Goal: Task Accomplishment & Management: Complete application form

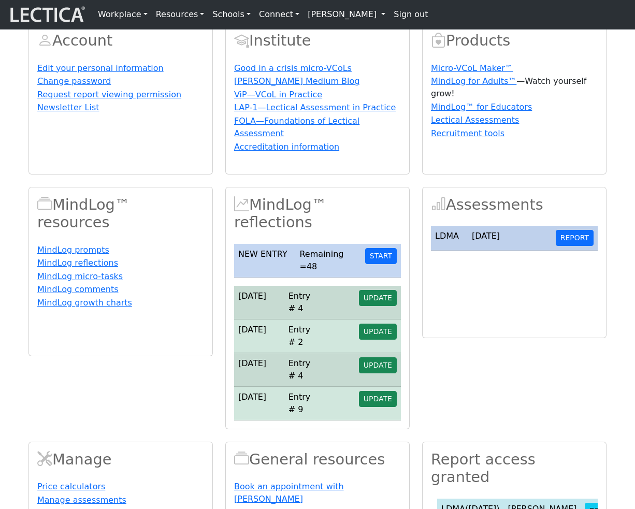
scroll to position [58, 0]
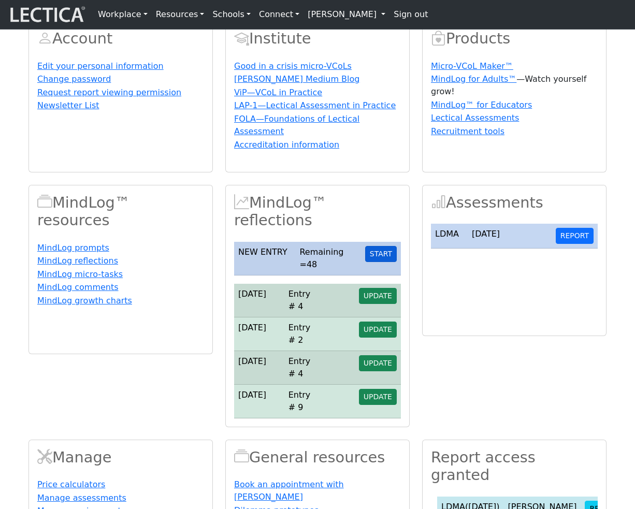
click at [381, 262] on button "START" at bounding box center [381, 254] width 32 height 16
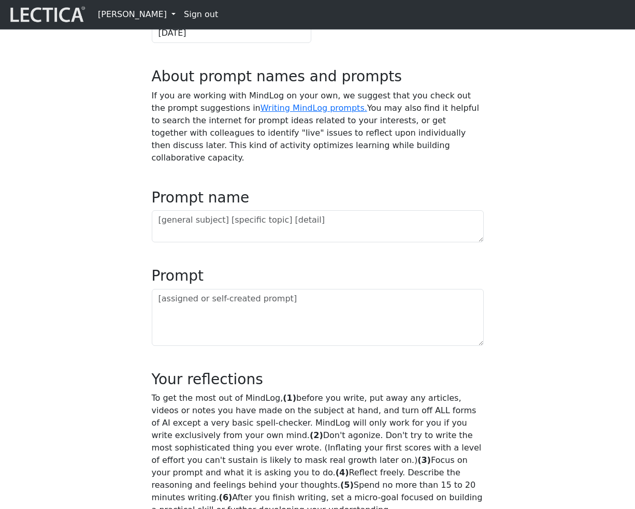
scroll to position [405, 0]
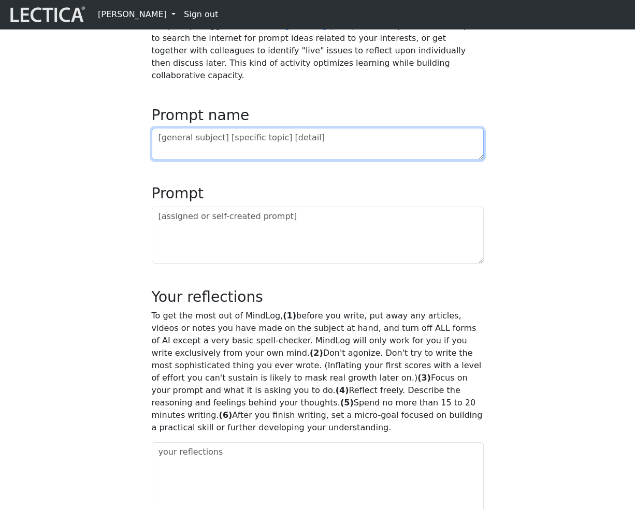
click at [278, 160] on textarea at bounding box center [318, 144] width 332 height 32
type textarea "bla ble bli blo blu"
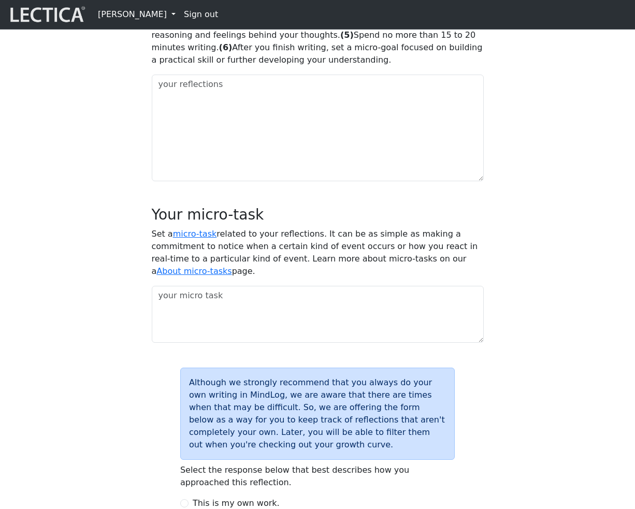
scroll to position [843, 0]
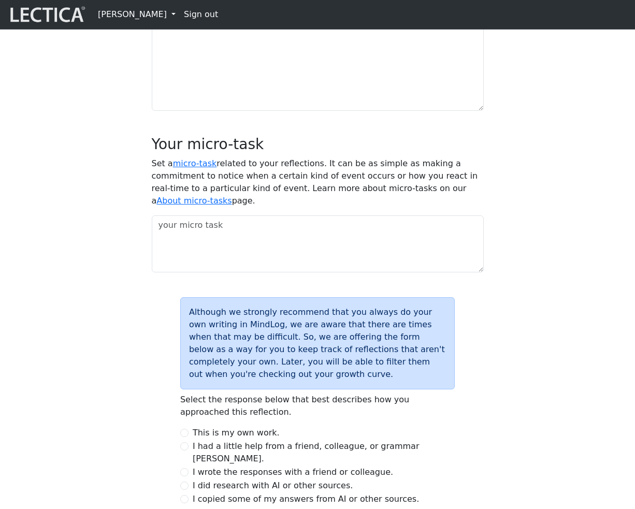
type textarea "asldfjas;ldfkj ;alskjdf"
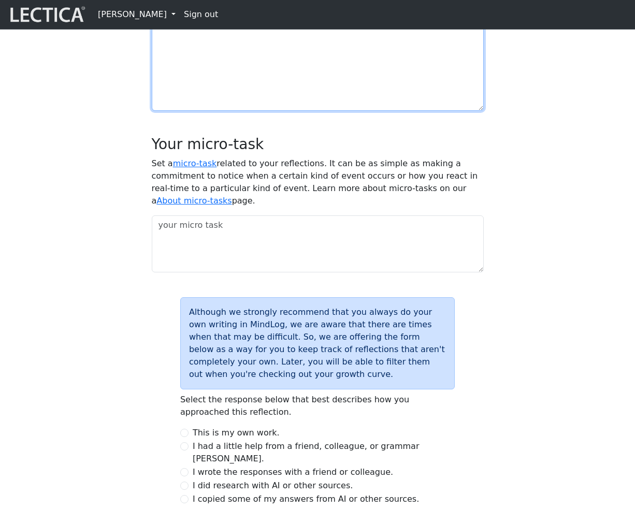
click at [275, 111] on textarea at bounding box center [318, 57] width 332 height 107
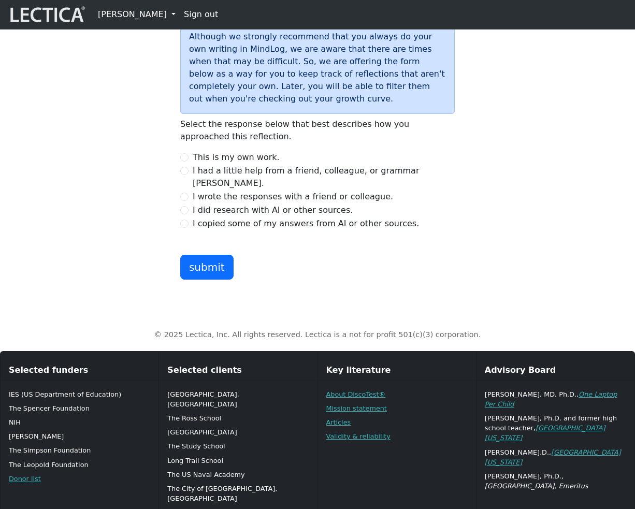
type textarea "minha reflexao vai aqui"
click at [185, 175] on input "I had a little help from a friend, colleague, or grammar checker." at bounding box center [184, 171] width 8 height 8
radio input "true"
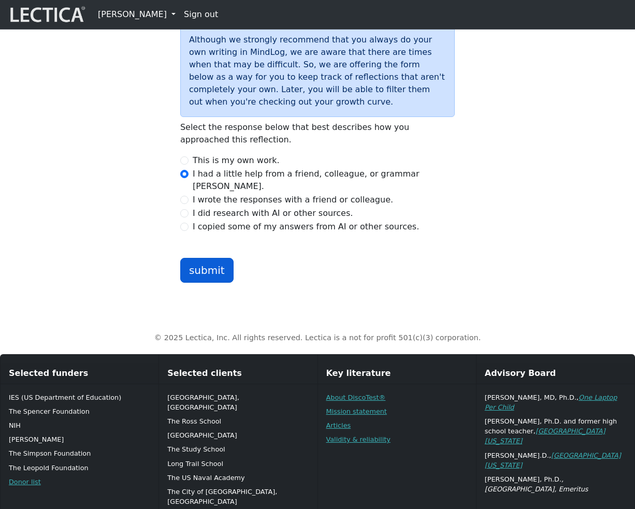
click at [202, 283] on button "submit" at bounding box center [206, 270] width 53 height 25
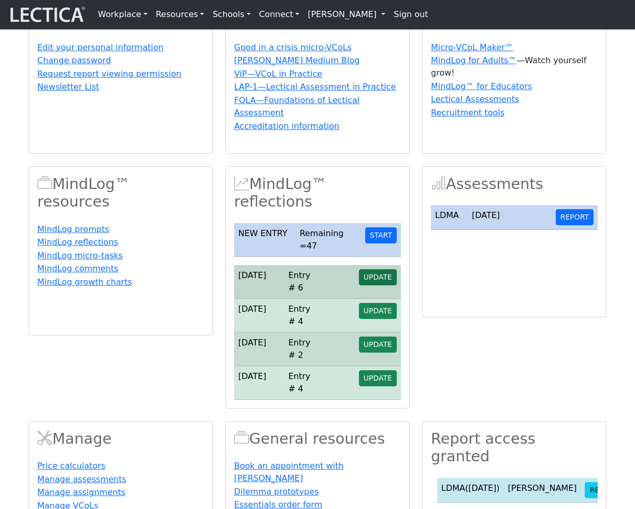
click at [379, 281] on span "UPDATE" at bounding box center [377, 277] width 28 height 8
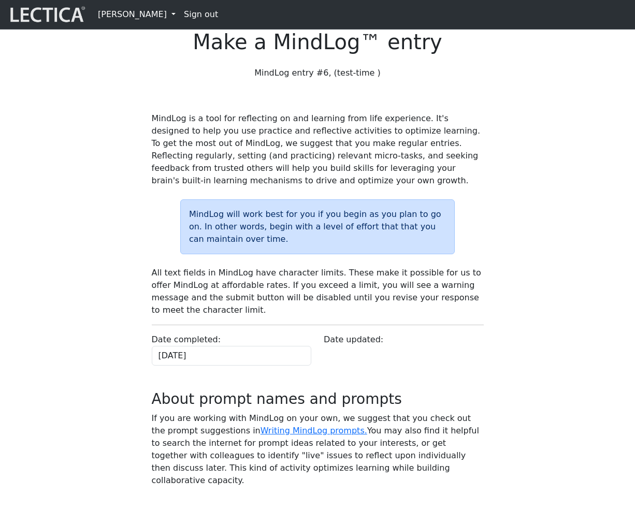
click at [135, 20] on link "[PERSON_NAME]" at bounding box center [137, 14] width 86 height 21
click at [129, 40] on link "My Profile" at bounding box center [146, 37] width 85 height 12
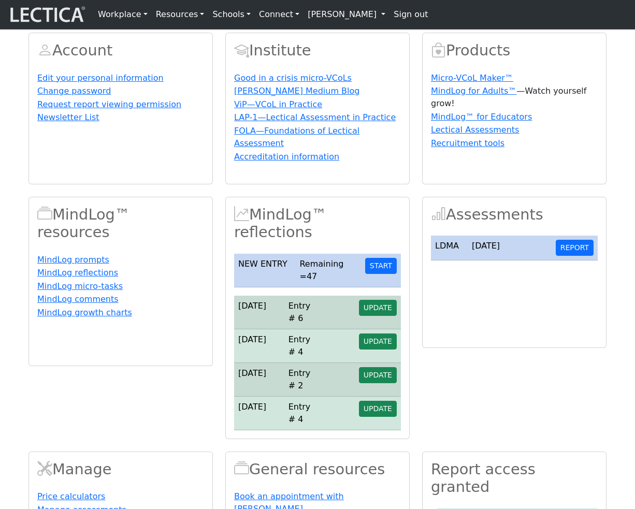
scroll to position [48, 0]
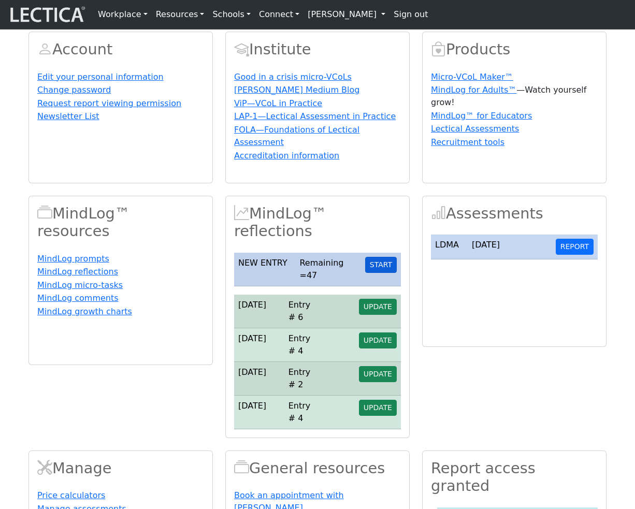
click at [382, 273] on button "START" at bounding box center [381, 265] width 32 height 16
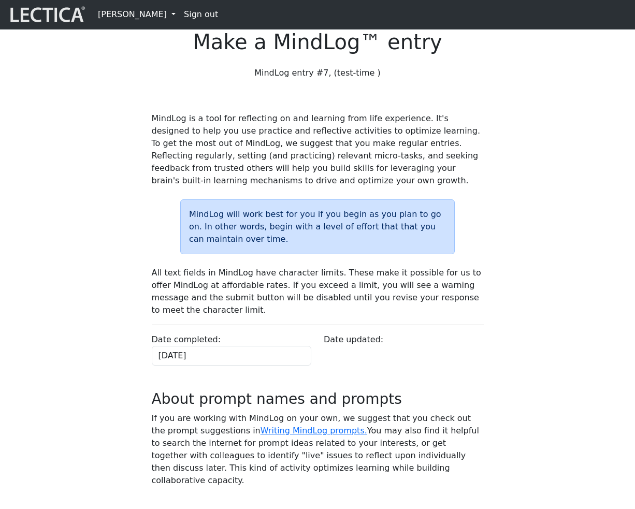
click at [137, 17] on link "[PERSON_NAME]" at bounding box center [137, 14] width 86 height 21
click at [136, 38] on link "My Profile" at bounding box center [146, 37] width 85 height 12
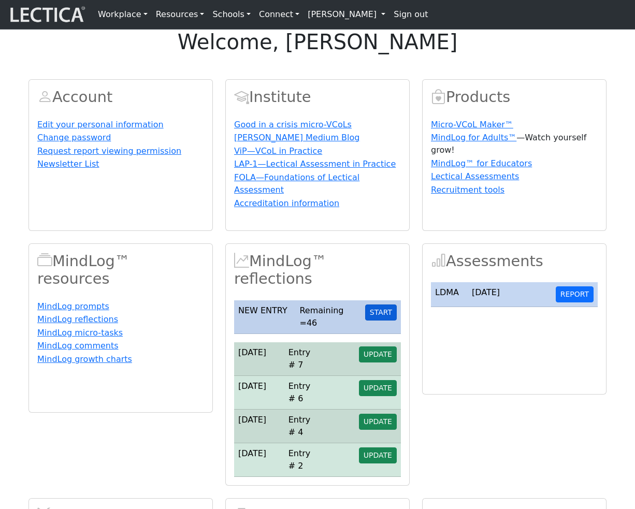
click at [383, 320] on button "START" at bounding box center [381, 312] width 32 height 16
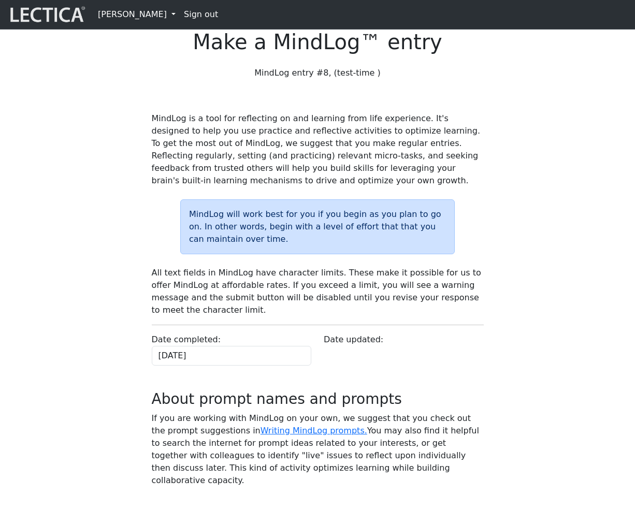
click at [151, 16] on link "[PERSON_NAME]" at bounding box center [137, 14] width 86 height 21
click at [152, 36] on link "My Profile" at bounding box center [146, 37] width 85 height 12
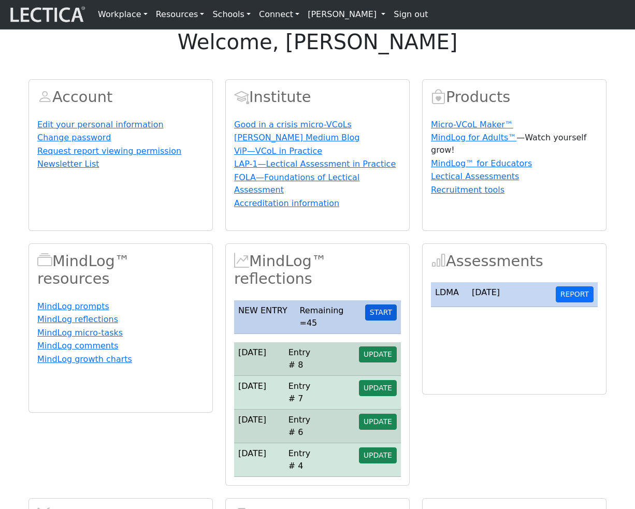
click at [380, 320] on button "START" at bounding box center [381, 312] width 32 height 16
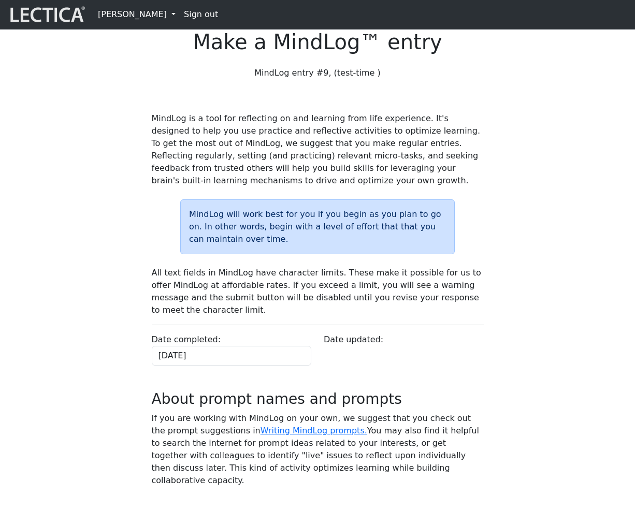
click at [143, 19] on link "[PERSON_NAME]" at bounding box center [137, 14] width 86 height 21
click at [136, 41] on link "My Profile" at bounding box center [146, 37] width 85 height 12
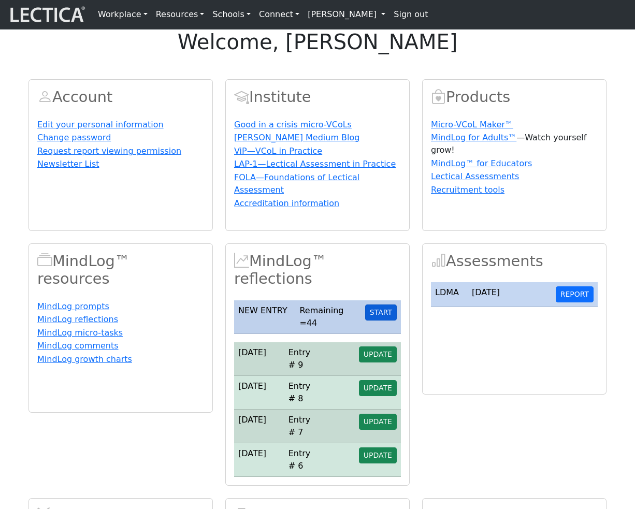
click at [386, 320] on button "START" at bounding box center [381, 312] width 32 height 16
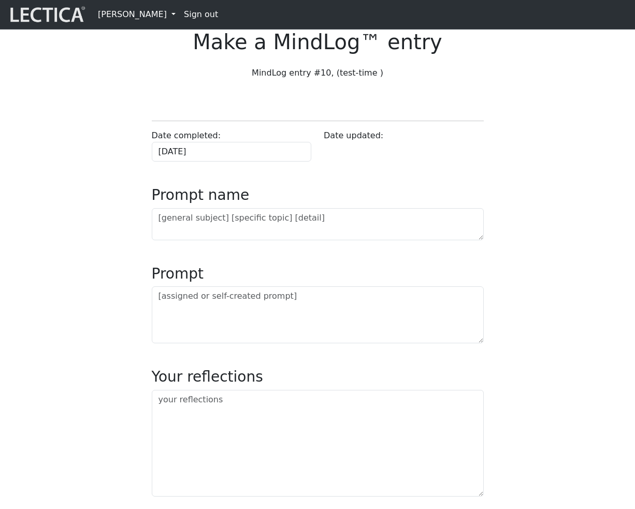
click at [139, 22] on link "[PERSON_NAME]" at bounding box center [137, 14] width 86 height 21
click at [135, 38] on link "My Profile" at bounding box center [146, 37] width 85 height 12
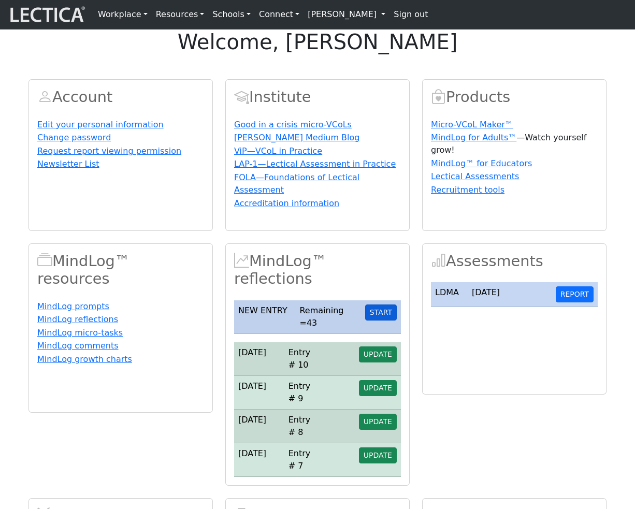
click at [382, 320] on button "START" at bounding box center [381, 312] width 32 height 16
